Goal: Information Seeking & Learning: Learn about a topic

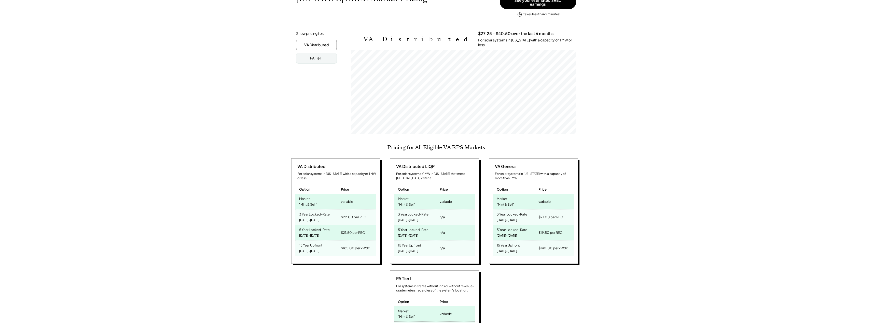
scroll to position [76, 0]
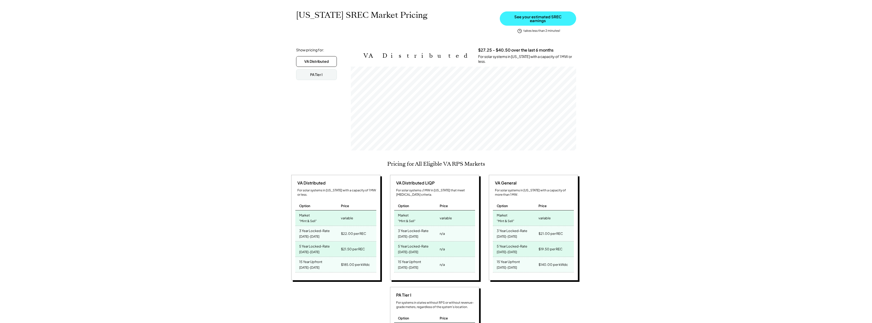
click at [513, 17] on button "See your estimated SREC earnings" at bounding box center [538, 18] width 76 height 14
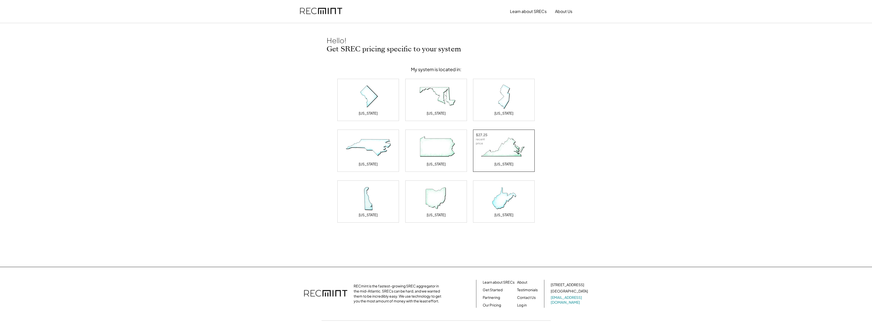
click at [498, 141] on img at bounding box center [503, 147] width 51 height 25
